Goal: Complete application form: Complete application form

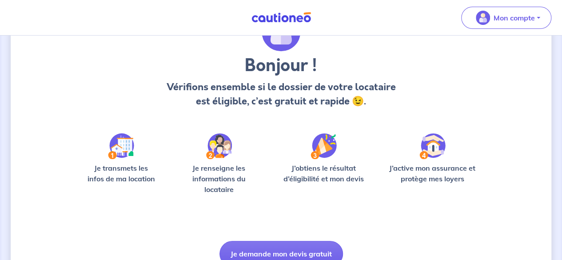
scroll to position [97, 0]
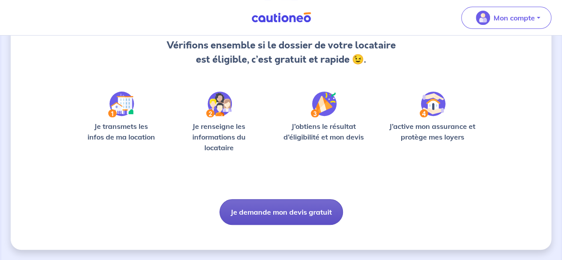
click at [304, 206] on button "Je demande mon devis gratuit" at bounding box center [280, 212] width 123 height 26
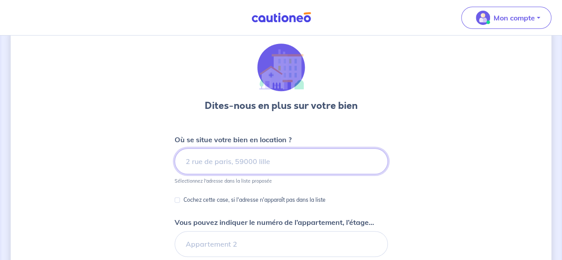
scroll to position [44, 0]
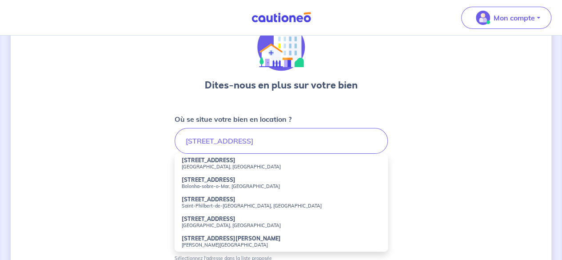
click at [202, 164] on small "[GEOGRAPHIC_DATA], [GEOGRAPHIC_DATA]" at bounding box center [281, 166] width 199 height 6
type input "[STREET_ADDRESS]"
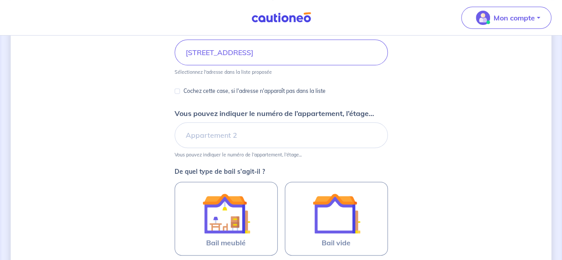
scroll to position [133, 0]
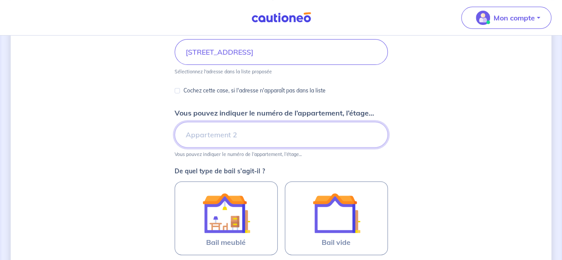
click at [212, 137] on input "Vous pouvez indiquer le numéro de l’appartement, l’étage..." at bounding box center [281, 135] width 213 height 26
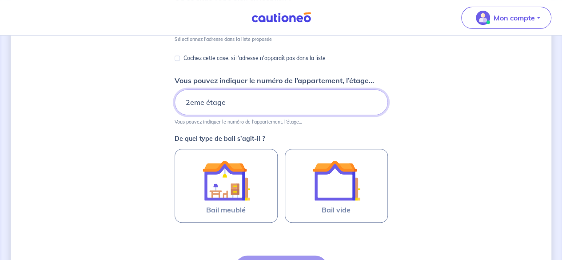
scroll to position [178, 0]
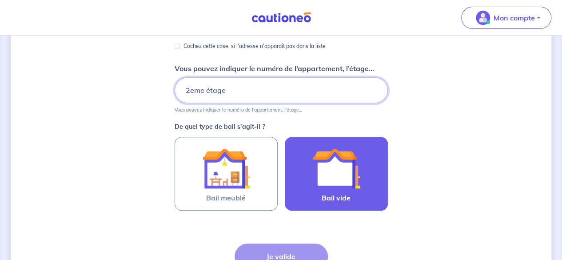
type input "2eme étage"
click at [337, 169] on img at bounding box center [336, 168] width 48 height 48
click at [0, 0] on input "Bail vide" at bounding box center [0, 0] width 0 height 0
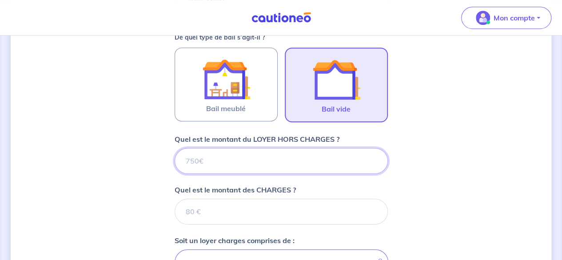
scroll to position [281, 0]
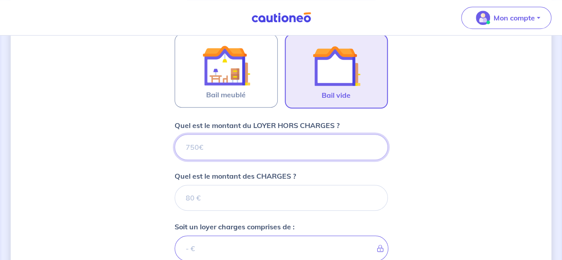
type input "1"
type input "11"
type input "1100"
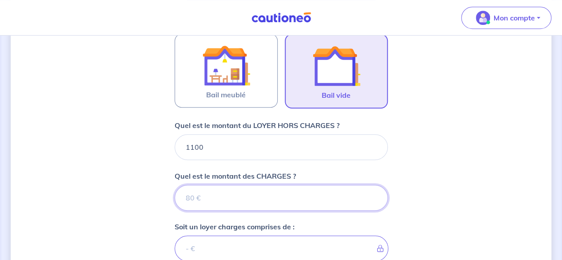
click at [219, 197] on input "Quel est le montant des CHARGES ?" at bounding box center [281, 198] width 213 height 26
type input "200"
type input "1300"
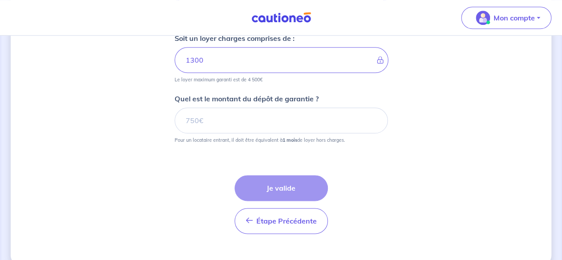
scroll to position [483, 0]
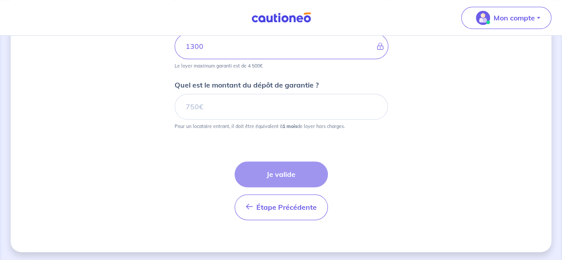
type input "200"
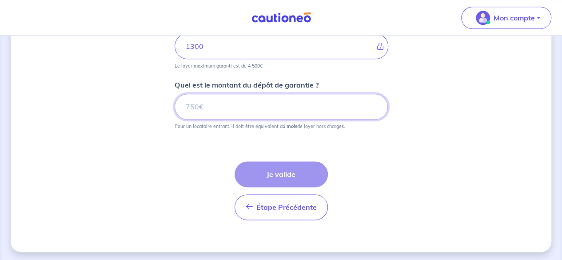
click at [194, 105] on input "Quel est le montant du dépôt de garantie ?" at bounding box center [281, 107] width 213 height 26
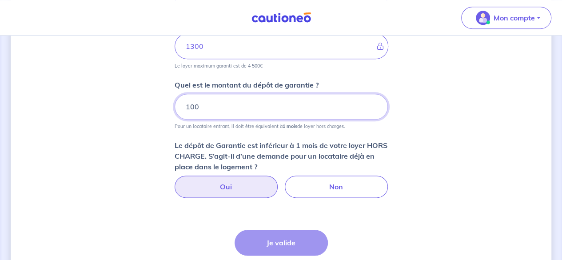
type input "100"
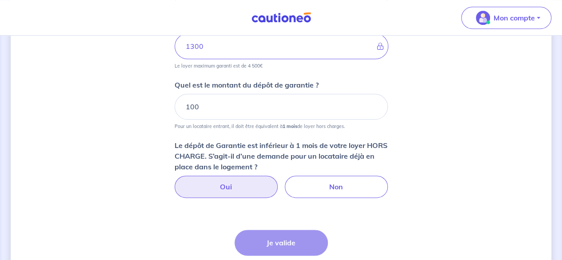
click at [235, 184] on label "Oui" at bounding box center [226, 186] width 103 height 22
click at [278, 181] on input "Oui" at bounding box center [281, 178] width 6 height 6
radio input "true"
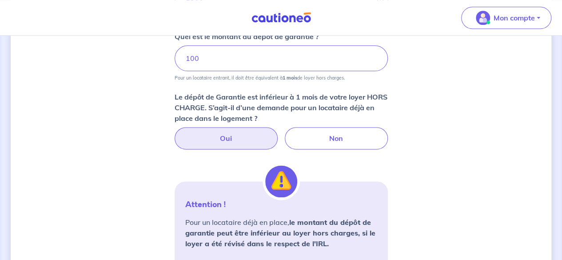
scroll to position [527, 0]
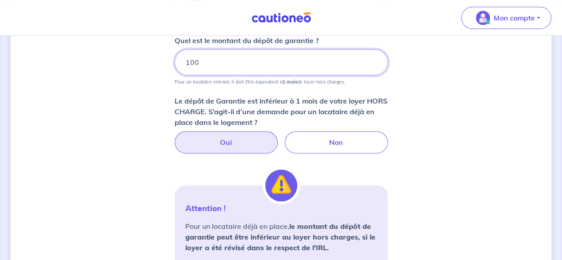
drag, startPoint x: 208, startPoint y: 64, endPoint x: 171, endPoint y: 64, distance: 37.7
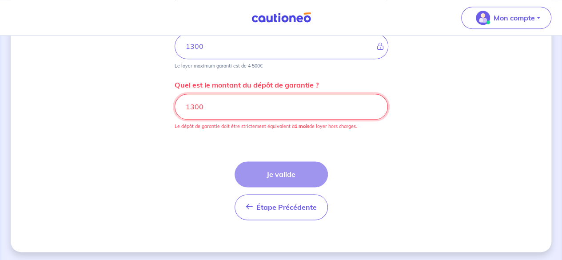
click at [374, 104] on input "1300" at bounding box center [281, 107] width 213 height 26
drag, startPoint x: 373, startPoint y: 104, endPoint x: 362, endPoint y: 103, distance: 11.1
click at [373, 103] on input "1300" at bounding box center [281, 107] width 213 height 26
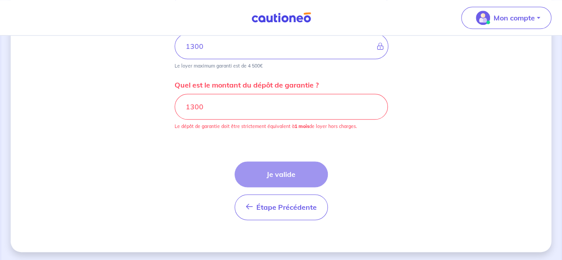
click at [198, 89] on div "Quel est le montant du dépôt de garantie ? 1300 Le dépôt de garantie doit être …" at bounding box center [281, 104] width 213 height 50
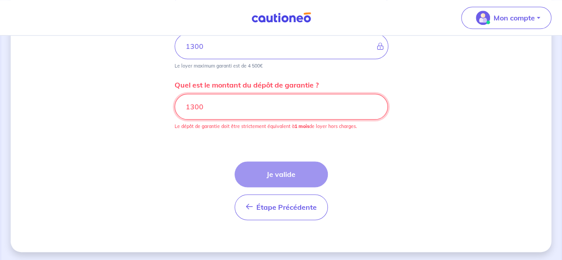
click at [192, 104] on input "1300" at bounding box center [281, 107] width 213 height 26
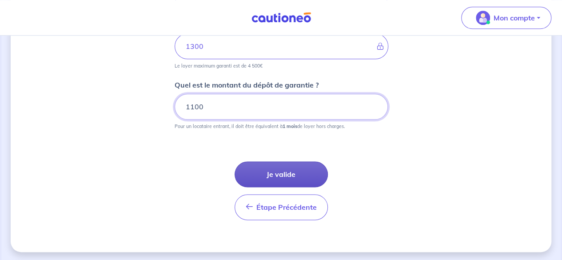
type input "1100"
click at [288, 172] on button "Je valide" at bounding box center [280, 174] width 93 height 26
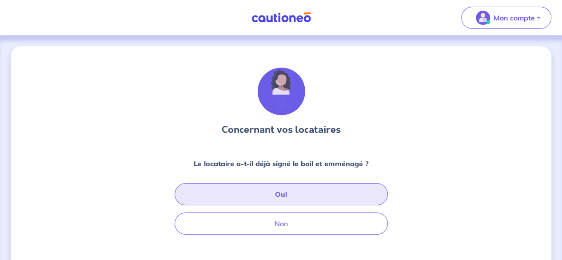
click at [309, 192] on button "Oui" at bounding box center [281, 194] width 213 height 22
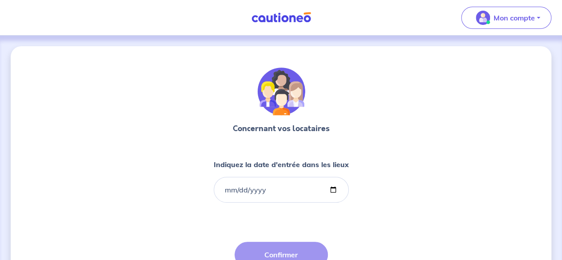
scroll to position [44, 0]
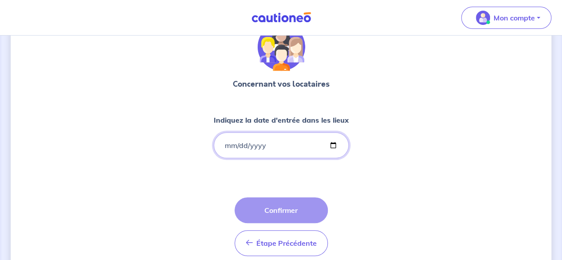
click at [333, 143] on input "Indiquez la date d'entrée dans les lieux" at bounding box center [281, 145] width 135 height 26
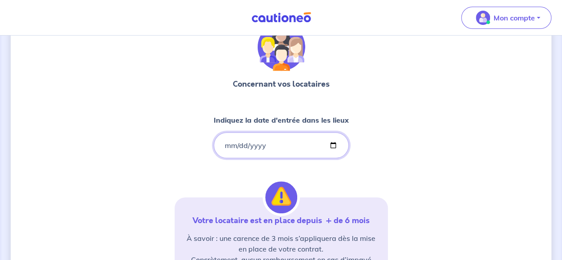
type input "[DATE]"
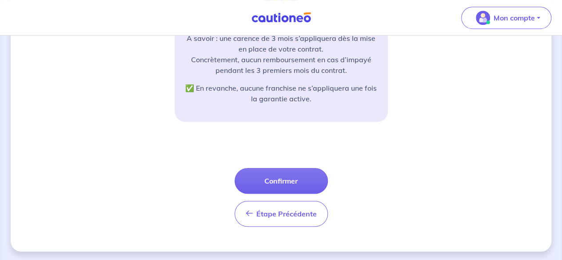
scroll to position [245, 0]
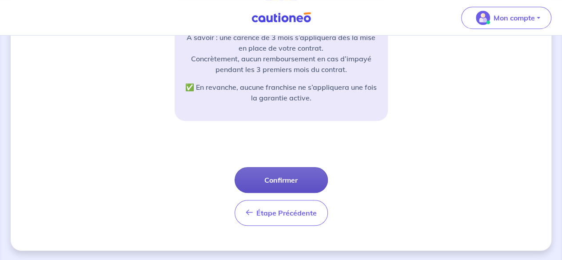
click at [300, 181] on button "Confirmer" at bounding box center [280, 180] width 93 height 26
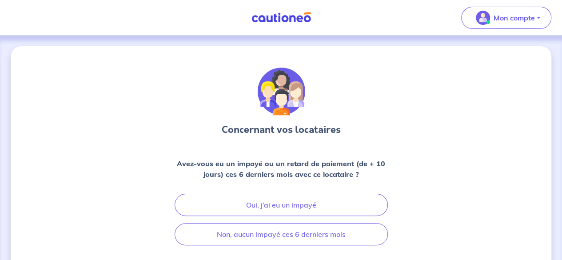
scroll to position [44, 0]
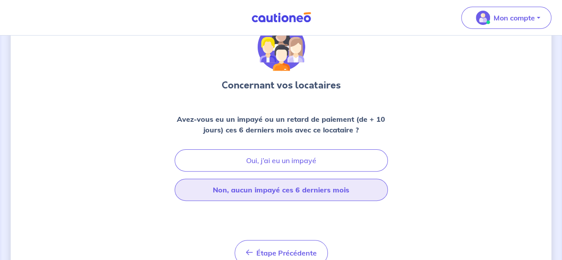
click at [334, 191] on button "Non, aucun impayé ces 6 derniers mois" at bounding box center [281, 190] width 213 height 22
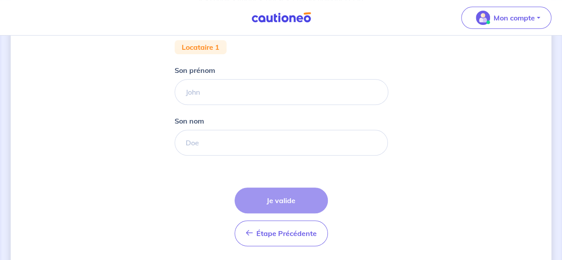
scroll to position [178, 0]
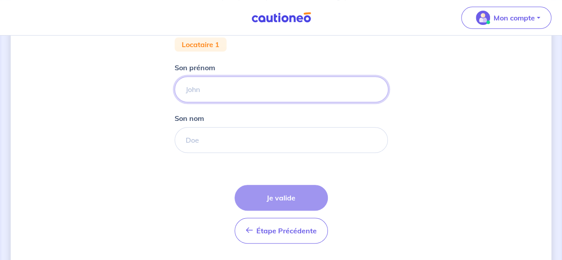
click at [194, 80] on input "Son prénom" at bounding box center [282, 89] width 214 height 26
type input "[PERSON_NAME]"
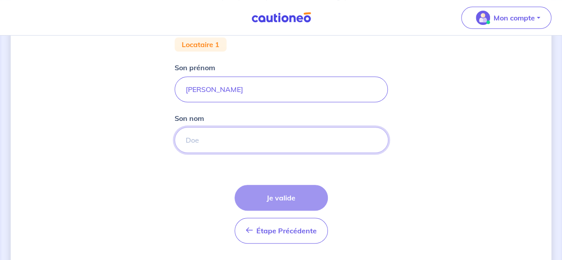
click at [242, 146] on input "Son nom" at bounding box center [282, 140] width 214 height 26
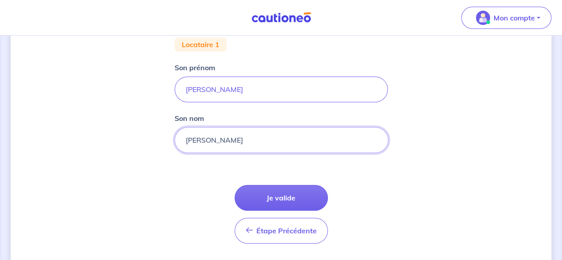
type input "[PERSON_NAME]"
click button "Je valide" at bounding box center [280, 198] width 93 height 26
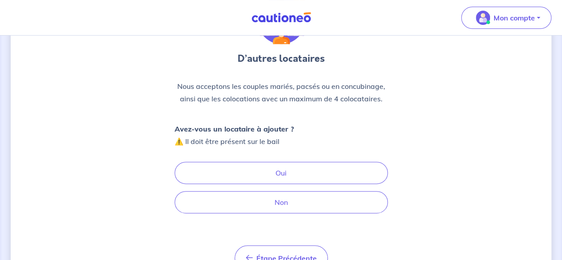
scroll to position [89, 0]
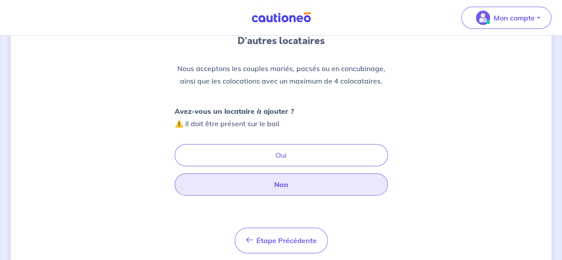
click at [298, 195] on button "Non" at bounding box center [281, 184] width 213 height 22
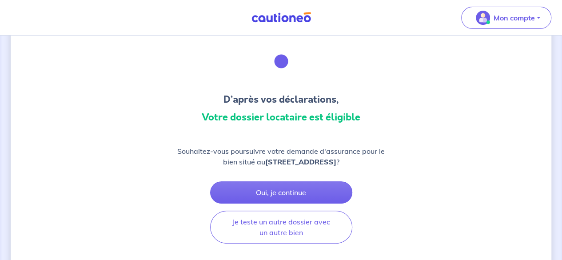
scroll to position [44, 0]
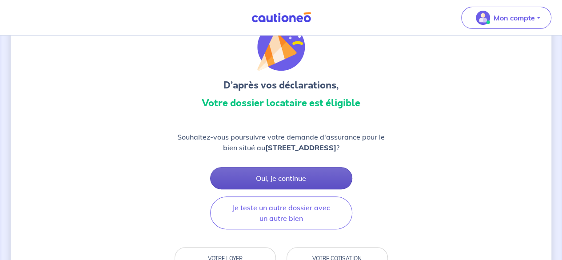
click at [303, 185] on button "Oui, je continue" at bounding box center [281, 178] width 142 height 22
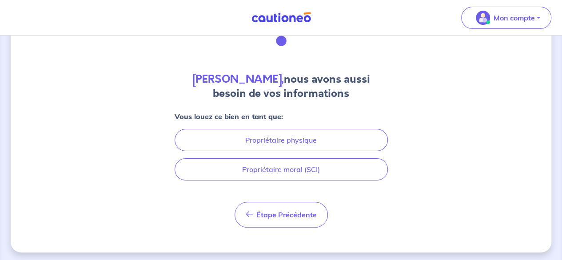
scroll to position [52, 0]
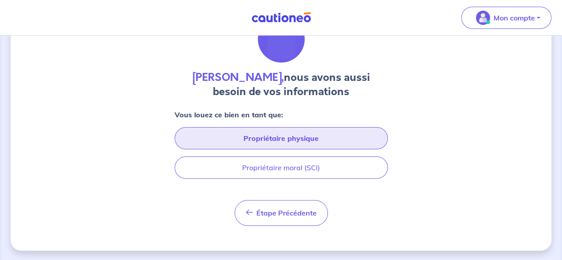
click at [323, 138] on button "Propriétaire physique" at bounding box center [281, 138] width 213 height 22
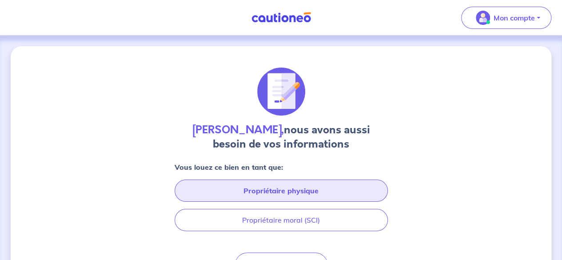
select select "FR"
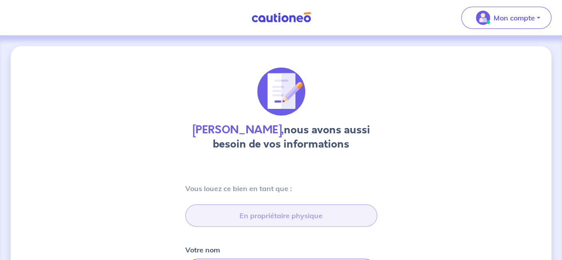
type input "[STREET_ADDRESS]"
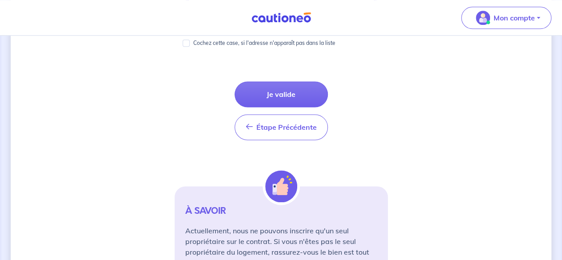
scroll to position [488, 0]
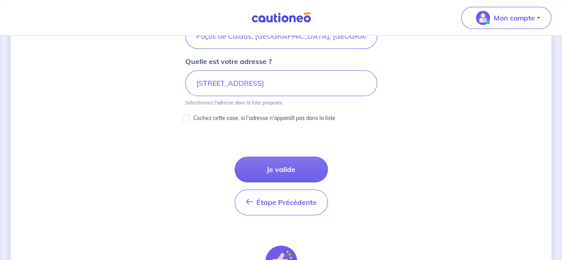
click at [283, 164] on button "Je valide" at bounding box center [280, 169] width 93 height 26
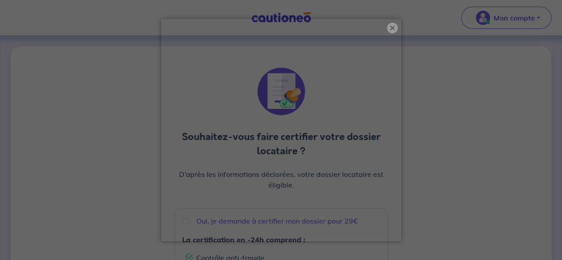
click at [393, 30] on button "×" at bounding box center [392, 28] width 11 height 11
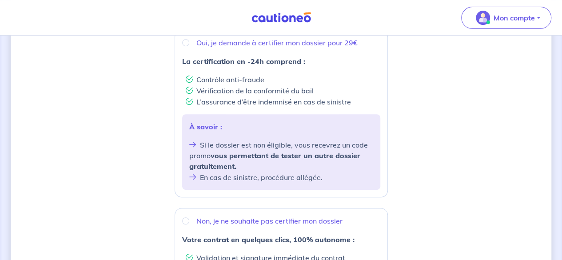
scroll to position [203, 0]
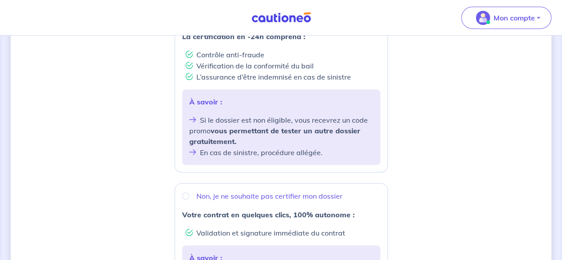
click at [195, 193] on div "Non, je ne souhaite pas certifier mon dossier" at bounding box center [281, 196] width 198 height 11
radio input "true"
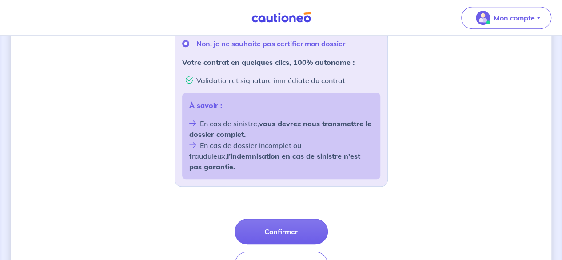
scroll to position [402, 0]
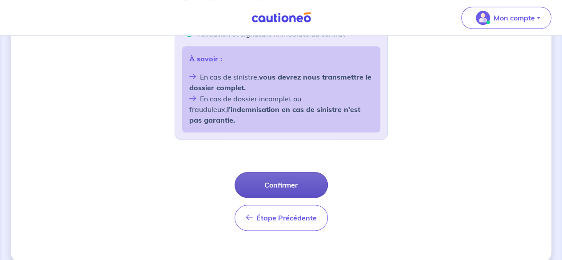
click at [292, 177] on button "Confirmer" at bounding box center [280, 185] width 93 height 26
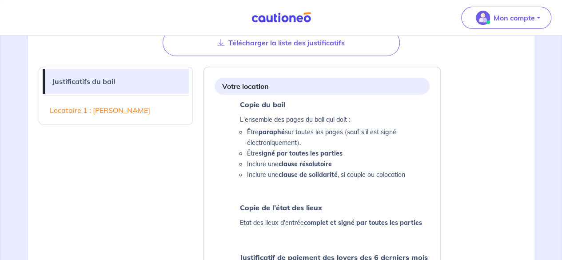
scroll to position [355, 0]
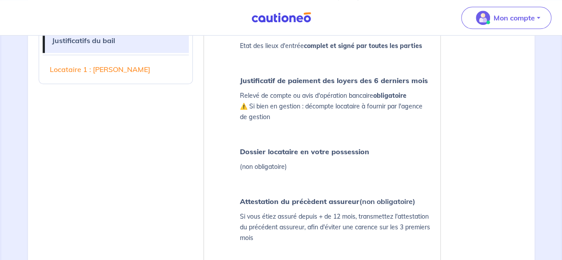
click at [274, 16] on img at bounding box center [281, 17] width 67 height 11
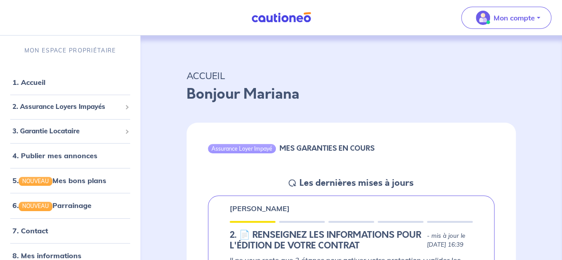
click at [273, 20] on img at bounding box center [281, 17] width 67 height 11
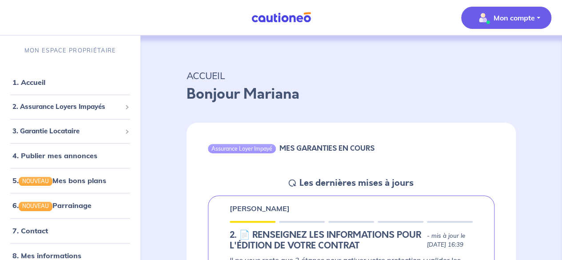
click at [514, 21] on p "Mon compte" at bounding box center [513, 17] width 41 height 11
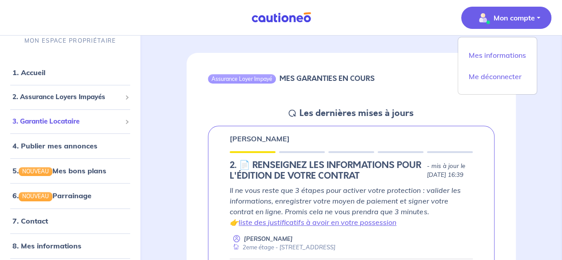
scroll to position [28, 0]
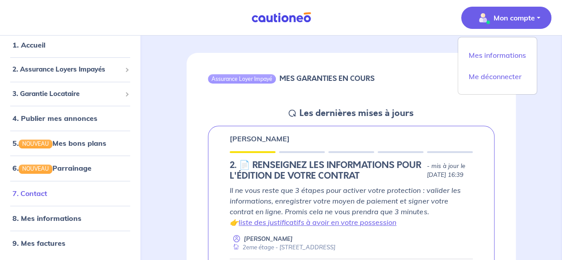
click at [47, 192] on link "7. Contact" at bounding box center [29, 193] width 35 height 9
